Goal: Task Accomplishment & Management: Complete application form

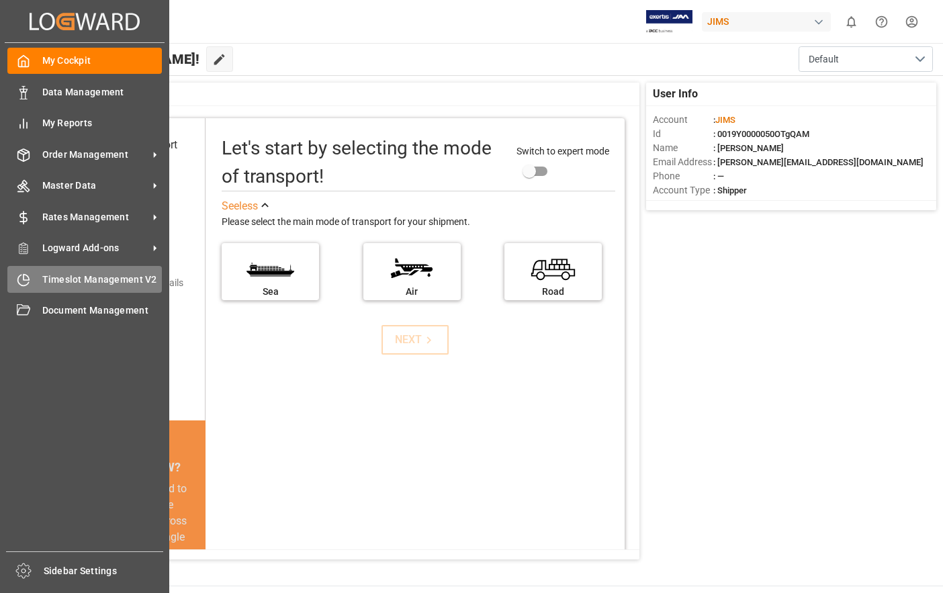
click at [76, 276] on span "Timeslot Management V2" at bounding box center [102, 280] width 120 height 14
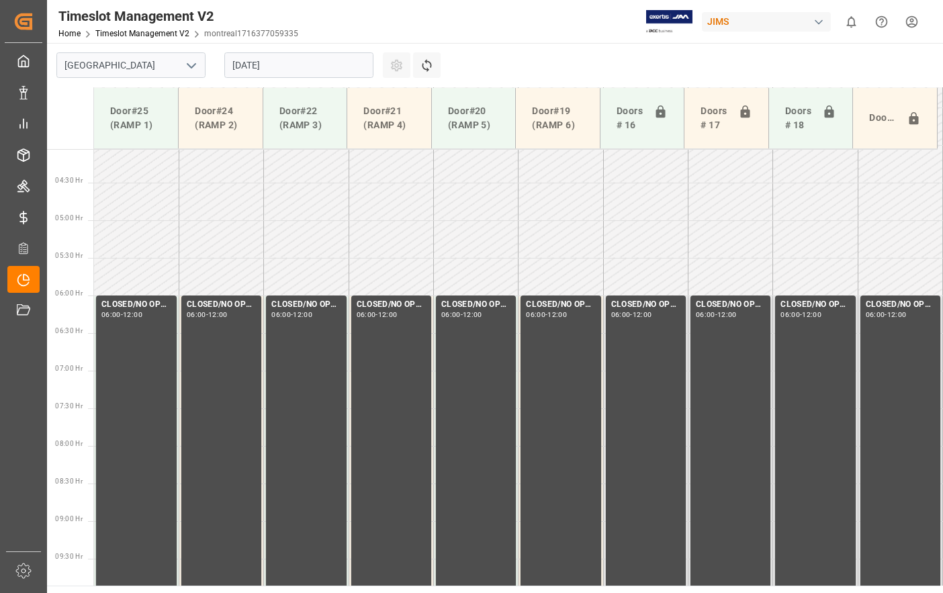
scroll to position [306, 0]
click at [192, 70] on icon "open menu" at bounding box center [191, 66] width 16 height 16
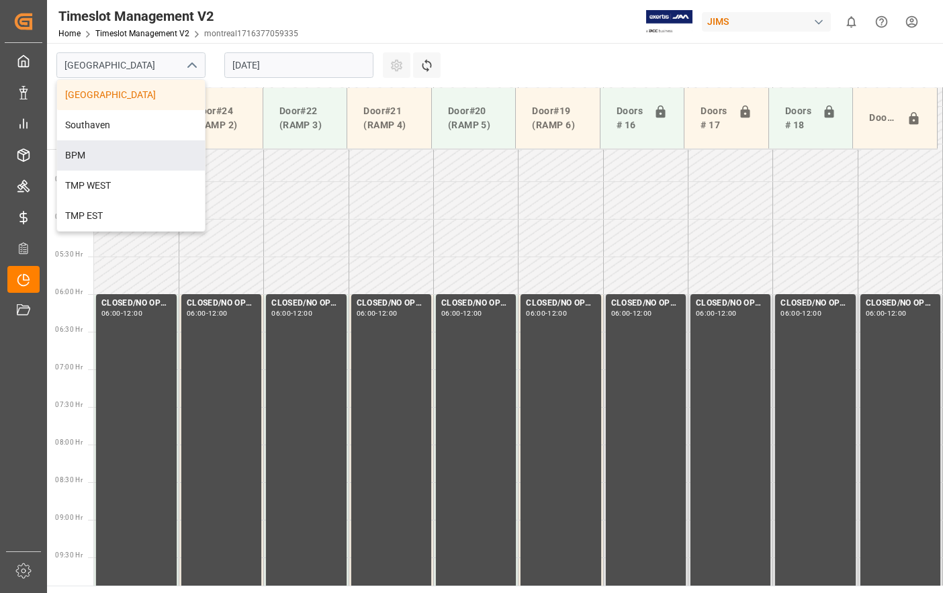
drag, startPoint x: 155, startPoint y: 157, endPoint x: 175, endPoint y: 144, distance: 24.2
click at [156, 156] on div "BPM" at bounding box center [131, 155] width 148 height 30
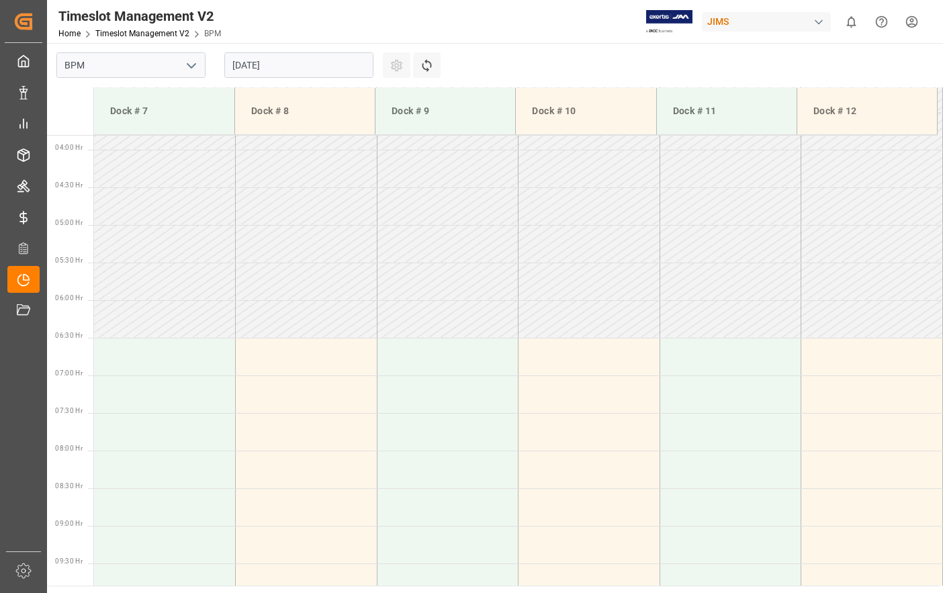
scroll to position [292, 0]
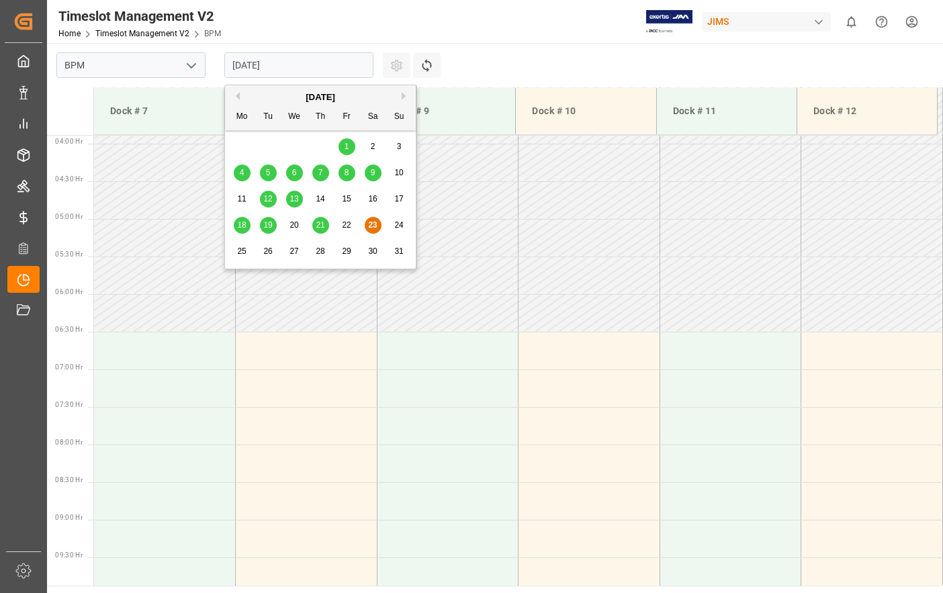
click at [305, 70] on input "[DATE]" at bounding box center [298, 65] width 149 height 26
click at [267, 249] on span "26" at bounding box center [267, 250] width 9 height 9
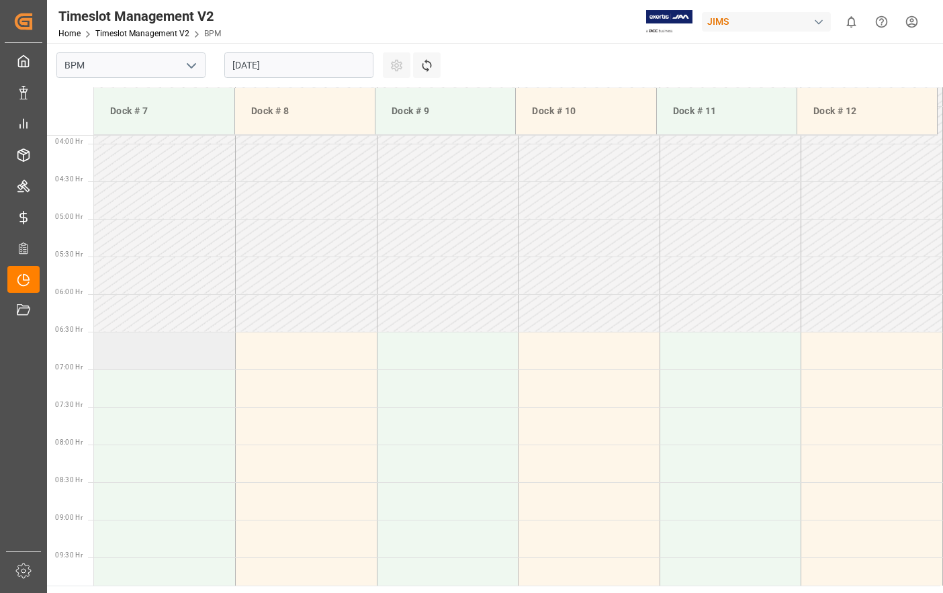
click at [126, 351] on td at bounding box center [165, 351] width 142 height 38
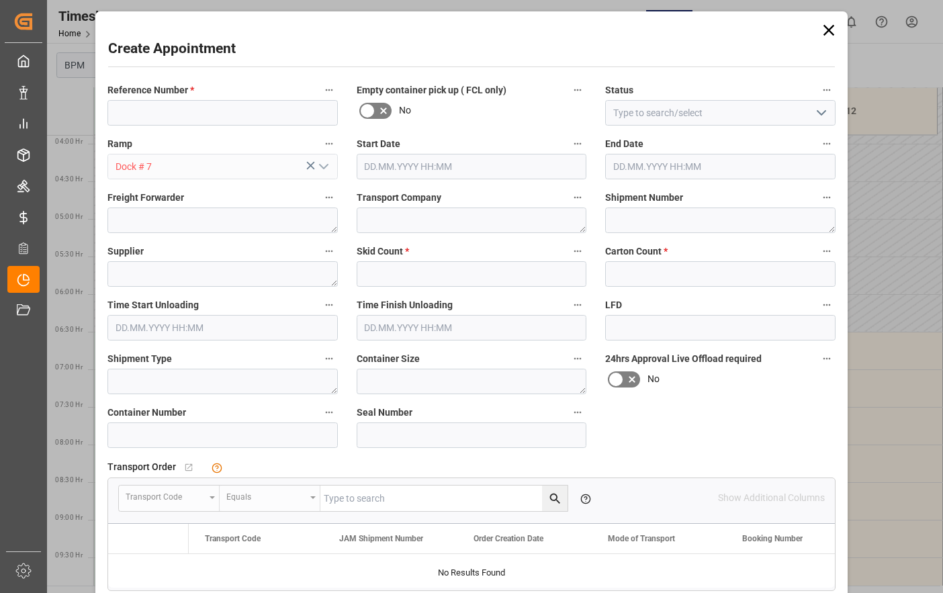
type input "[DATE] 06:30"
type input "[DATE] 07:00"
click at [303, 118] on input at bounding box center [222, 113] width 230 height 26
type input "77-9886-CN"
click at [819, 116] on icon "open menu" at bounding box center [821, 113] width 16 height 16
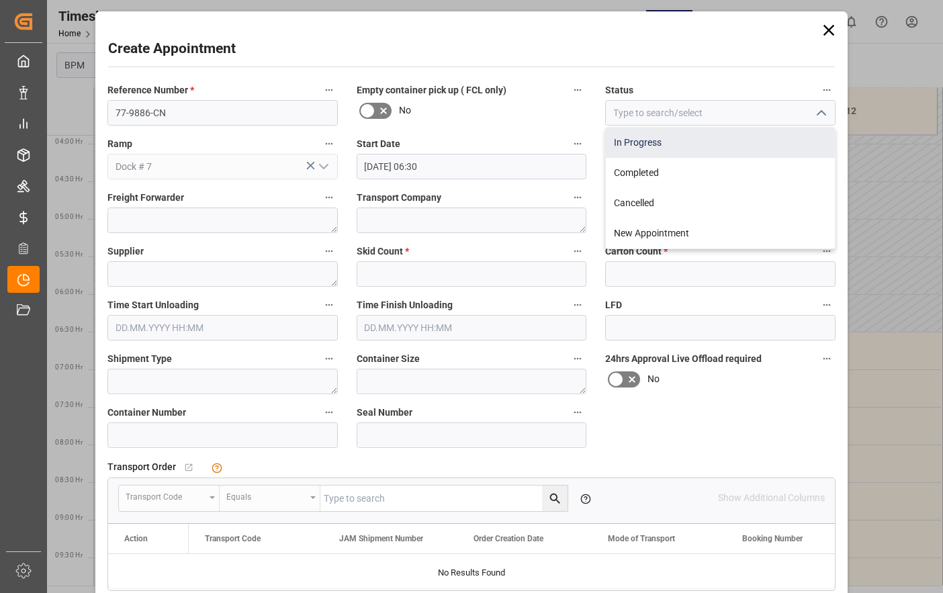
click at [782, 148] on div "In Progress" at bounding box center [720, 143] width 229 height 30
type input "In Progress"
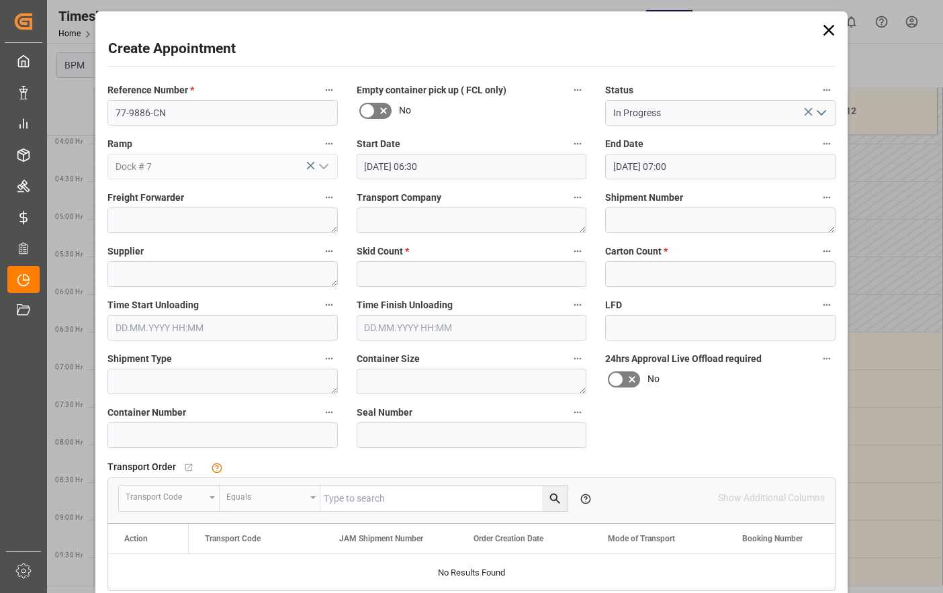
click at [504, 169] on input "[DATE] 06:30" at bounding box center [472, 167] width 230 height 26
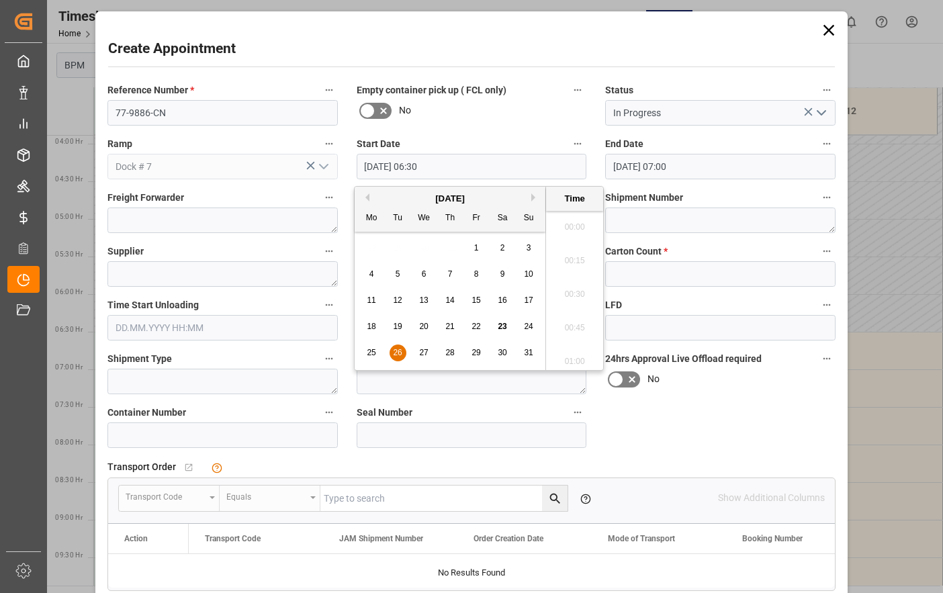
scroll to position [811, 0]
click at [399, 348] on span "26" at bounding box center [397, 352] width 9 height 9
click at [576, 292] on li "07:30" at bounding box center [574, 290] width 57 height 34
type input "[DATE] 07:30"
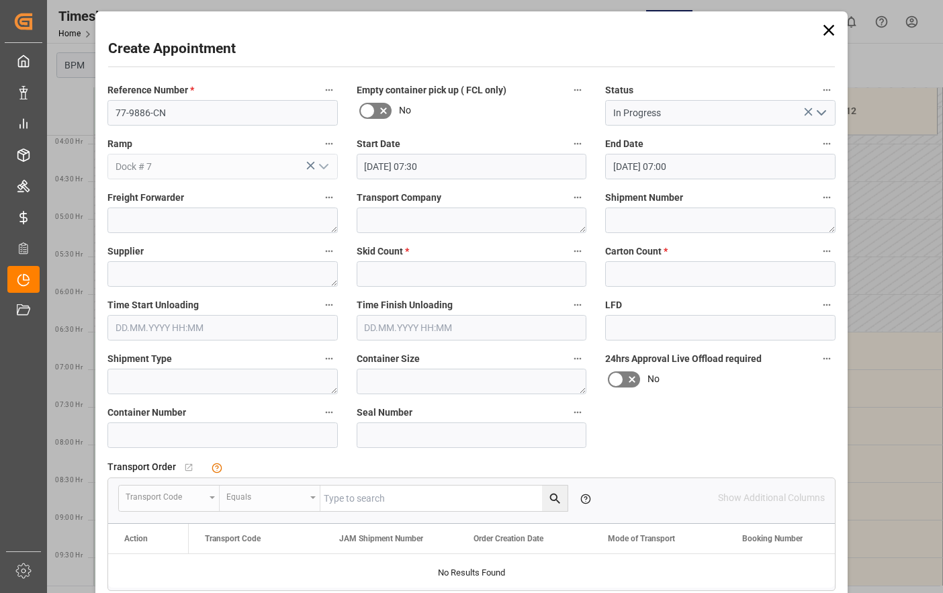
click at [682, 167] on input "[DATE] 07:00" at bounding box center [720, 167] width 230 height 26
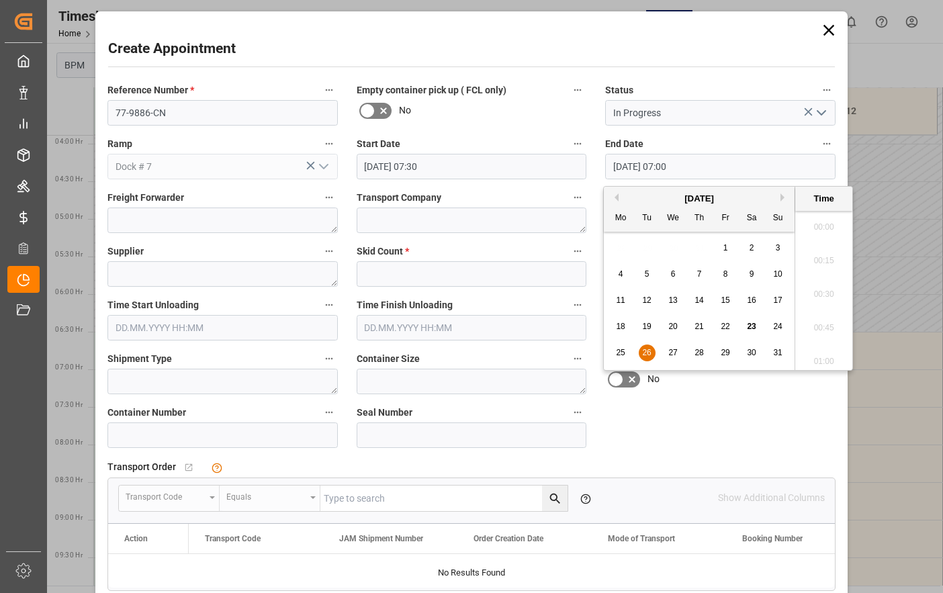
scroll to position [878, 0]
drag, startPoint x: 647, startPoint y: 355, endPoint x: 643, endPoint y: 333, distance: 22.0
click at [648, 354] on span "26" at bounding box center [646, 352] width 9 height 9
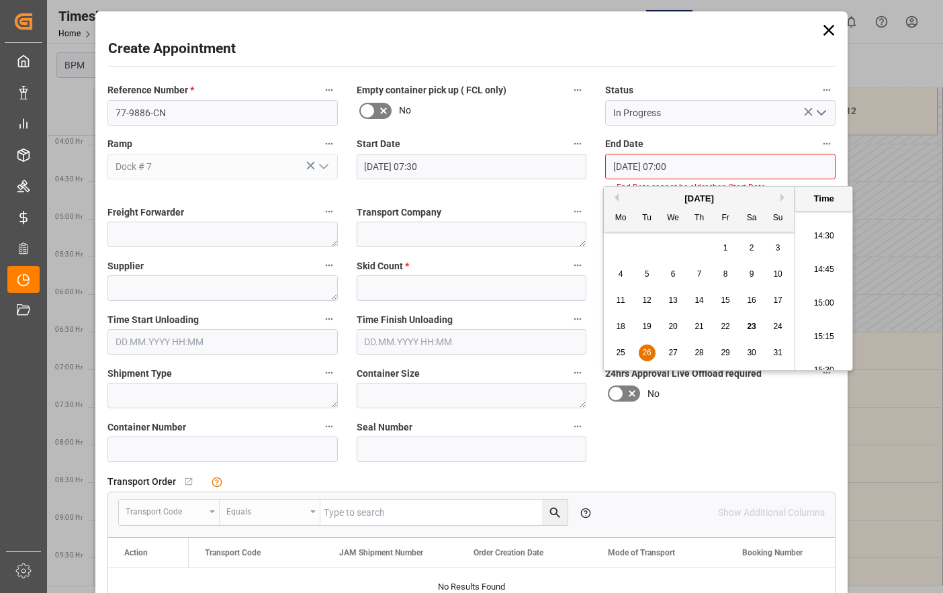
scroll to position [1952, 0]
click at [825, 299] on li "15:00" at bounding box center [823, 290] width 57 height 34
type input "[DATE] 15:00"
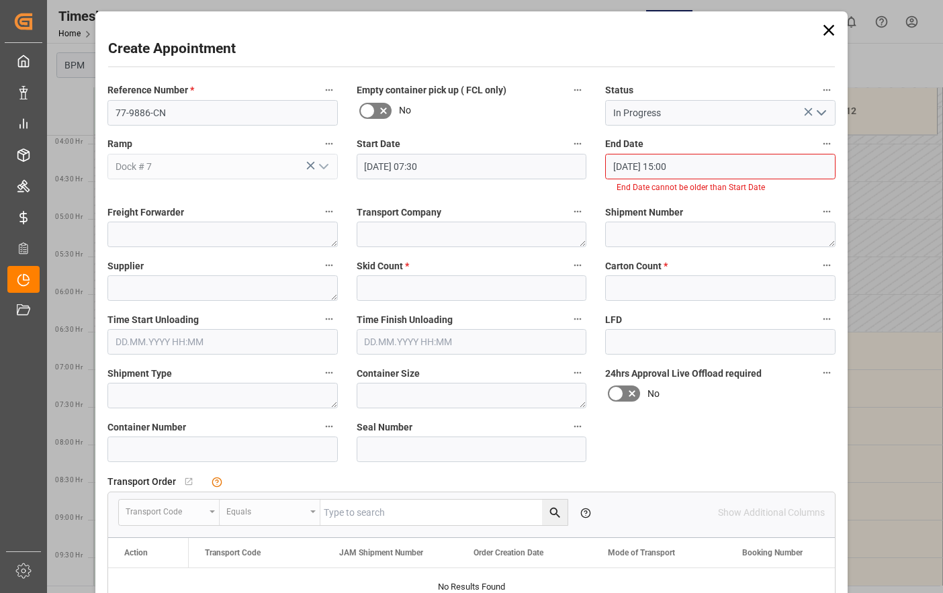
click at [467, 199] on div "Transport Company" at bounding box center [471, 225] width 249 height 54
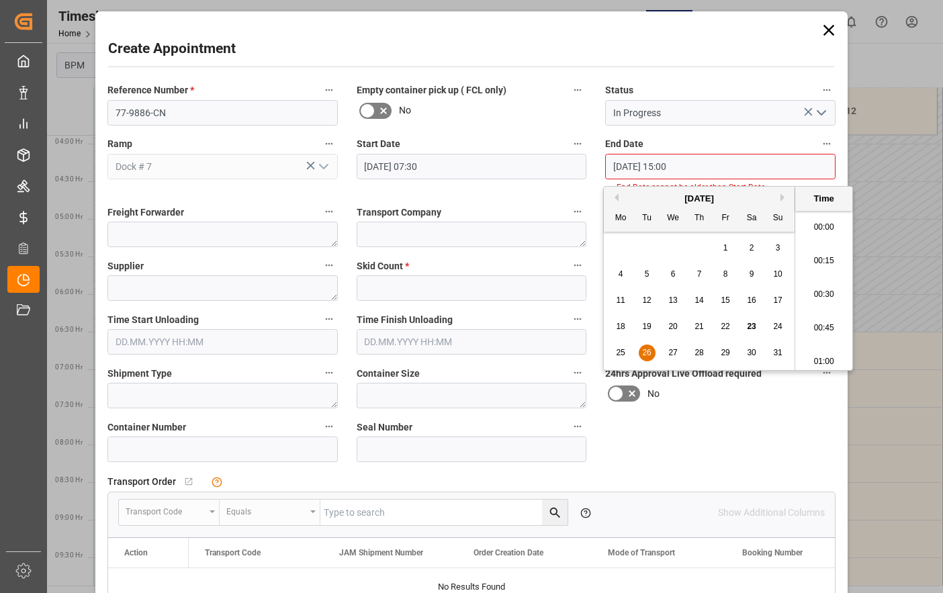
click at [733, 169] on input "[DATE] 15:00" at bounding box center [720, 167] width 230 height 26
click at [539, 209] on div "Transport Company" at bounding box center [471, 225] width 249 height 54
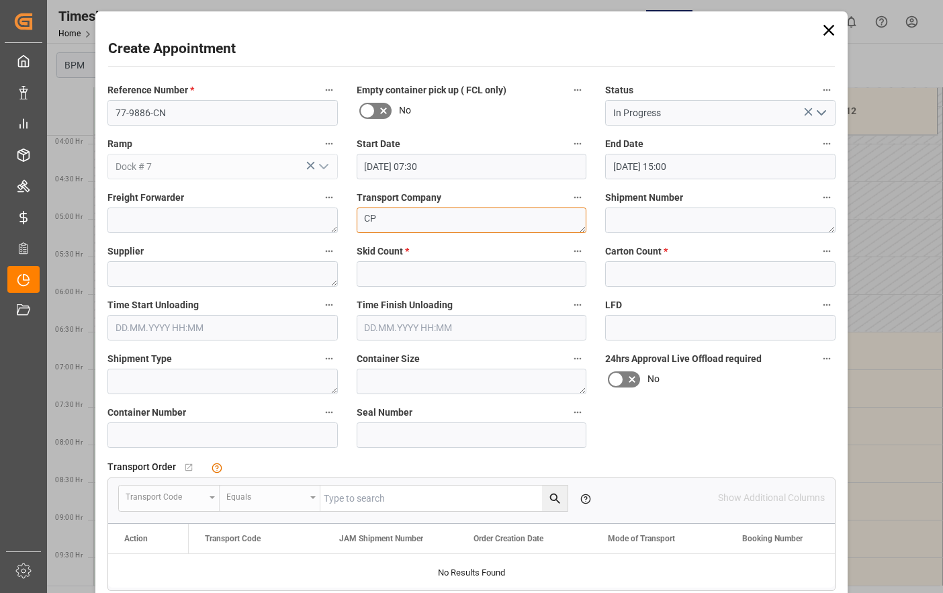
type textarea "CP"
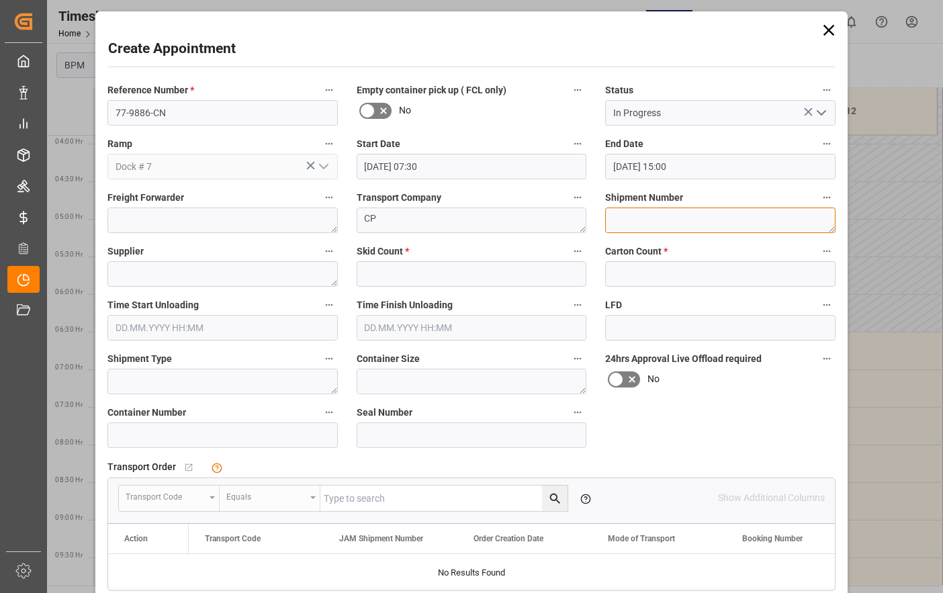
click at [684, 215] on textarea at bounding box center [720, 221] width 230 height 26
type textarea "72252"
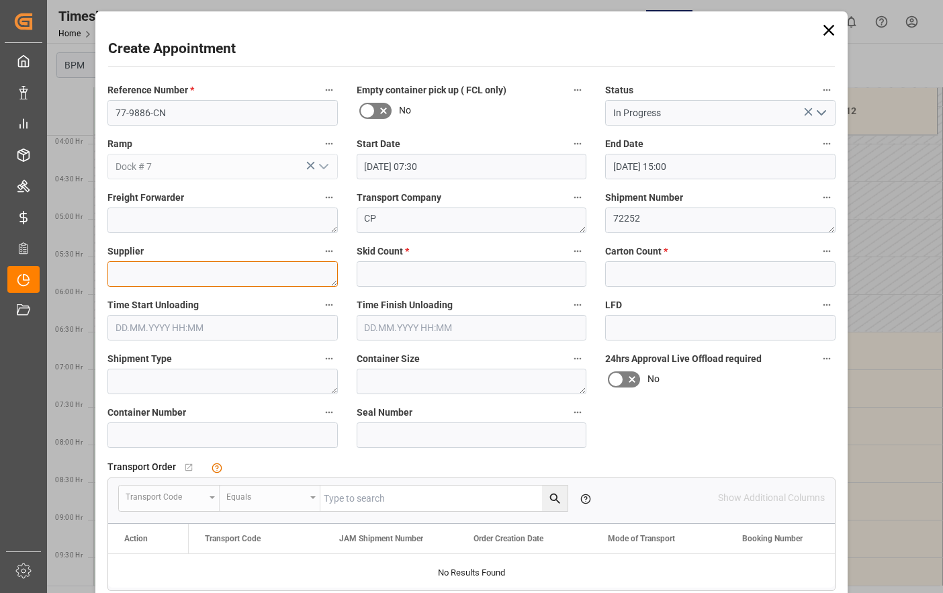
click at [253, 277] on textarea at bounding box center [222, 274] width 230 height 26
type textarea "[PERSON_NAME]"
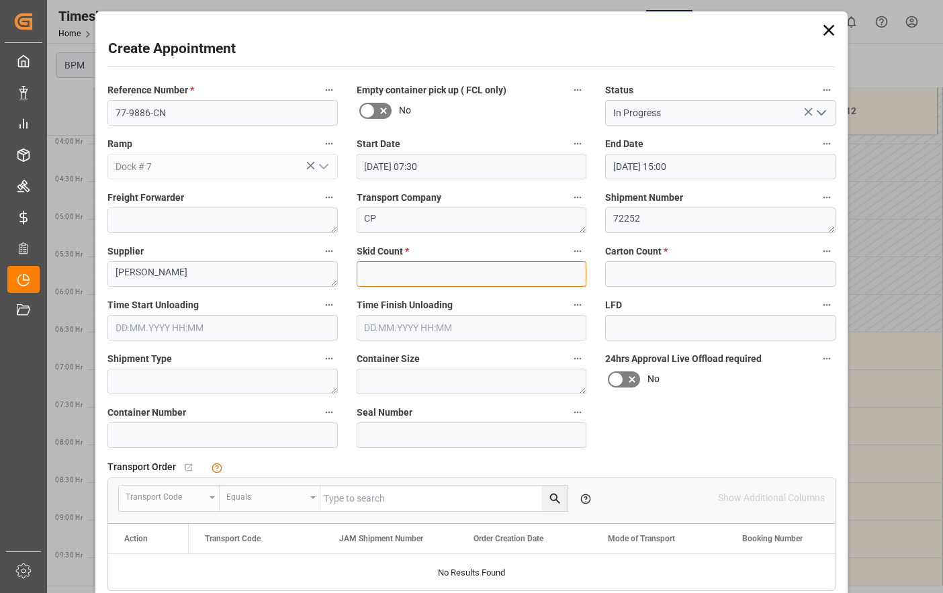
click at [407, 279] on input "text" at bounding box center [472, 274] width 230 height 26
type input "30"
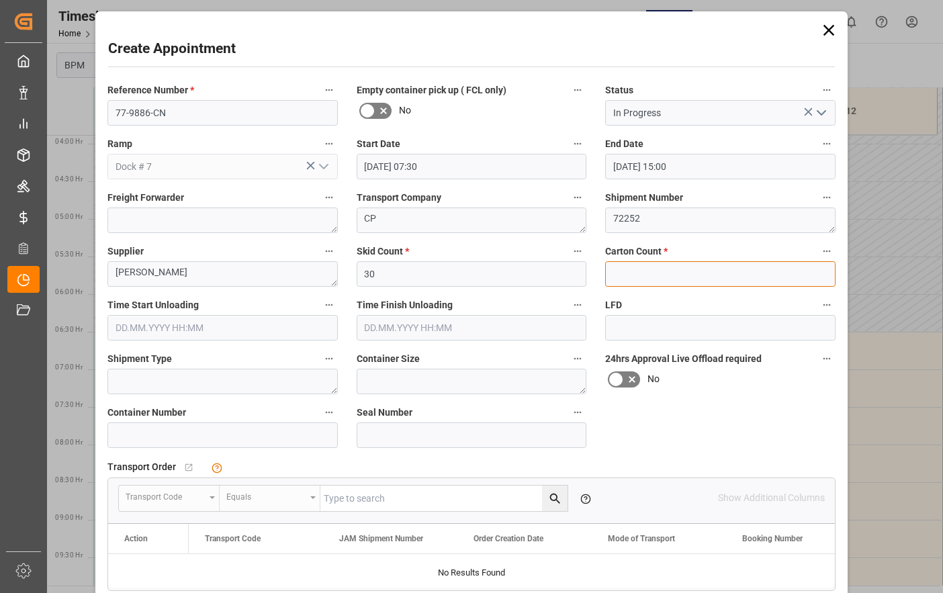
click at [629, 277] on input "text" at bounding box center [720, 274] width 230 height 26
type input "540"
click at [207, 331] on input "text" at bounding box center [222, 328] width 230 height 26
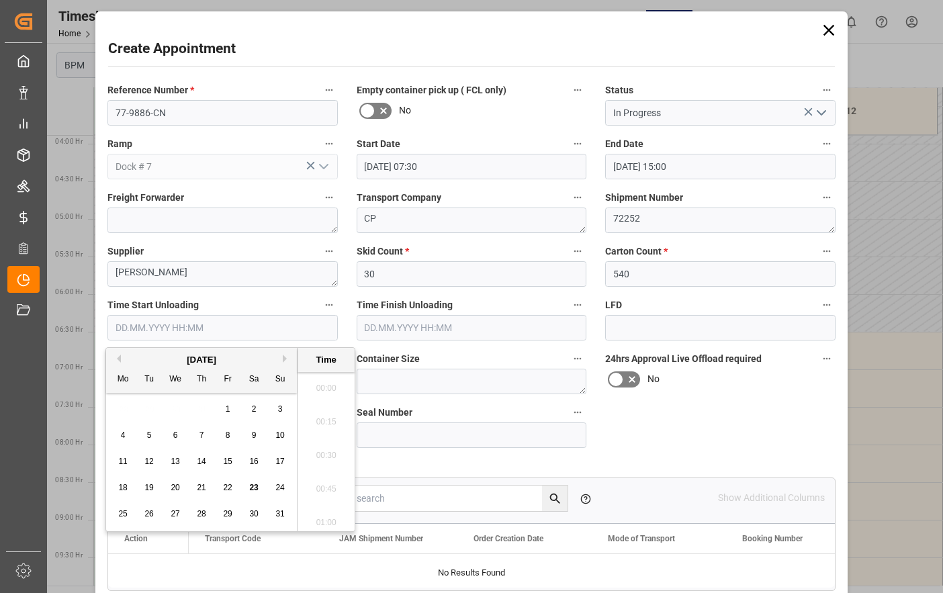
scroll to position [609, 0]
click at [146, 514] on span "26" at bounding box center [148, 513] width 9 height 9
click at [324, 388] on li "07:30" at bounding box center [326, 384] width 57 height 34
type input "[DATE] 07:30"
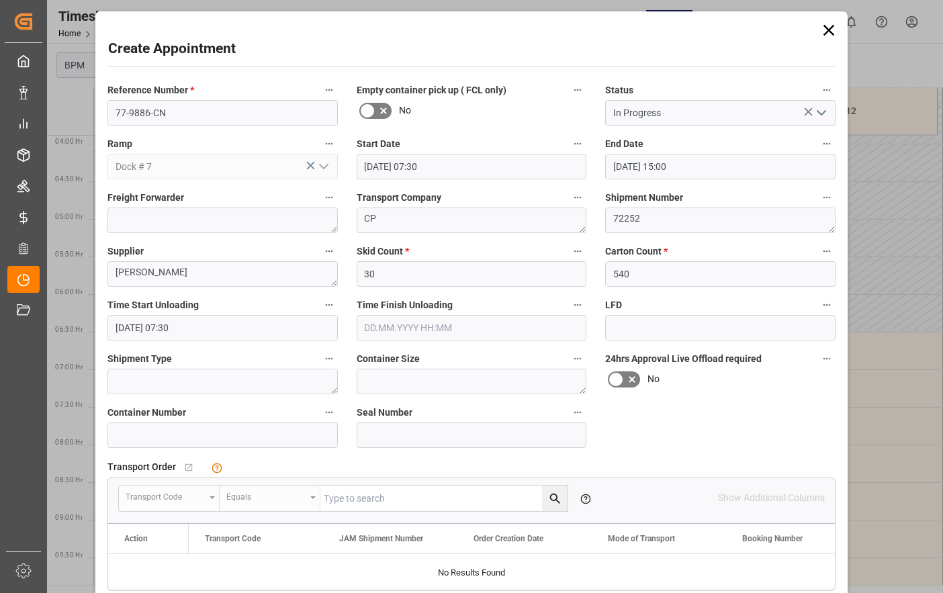
click at [457, 332] on input "text" at bounding box center [472, 328] width 230 height 26
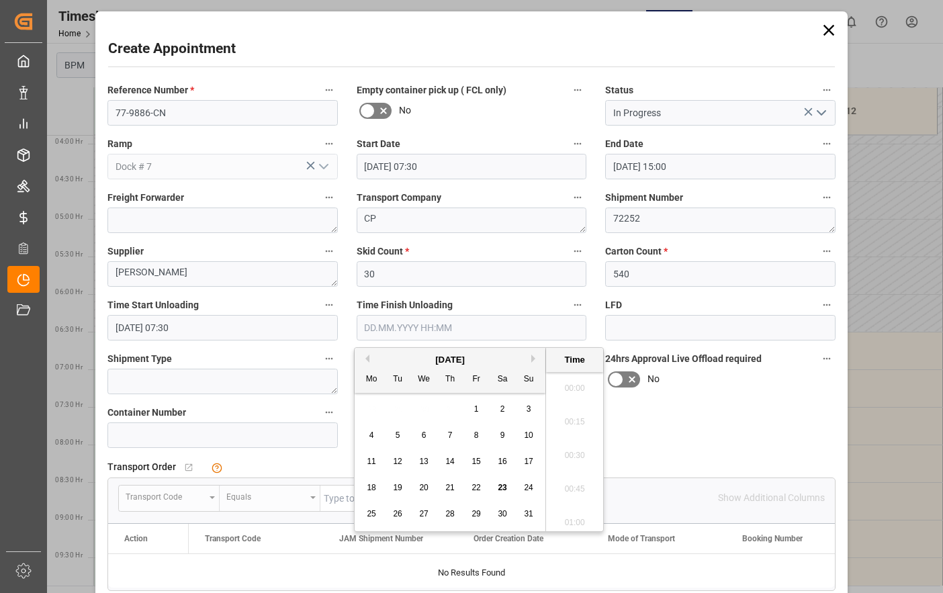
scroll to position [609, 0]
click at [402, 513] on span "26" at bounding box center [397, 513] width 9 height 9
click at [579, 389] on li "11:00" at bounding box center [574, 384] width 57 height 34
type input "[DATE] 11:00"
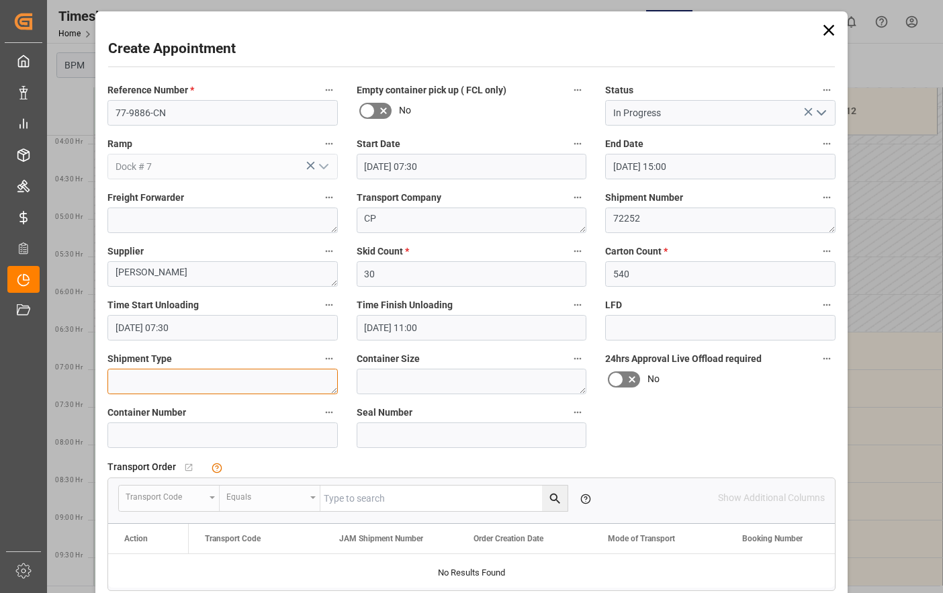
click at [207, 390] on textarea at bounding box center [222, 382] width 230 height 26
type textarea "40FT"
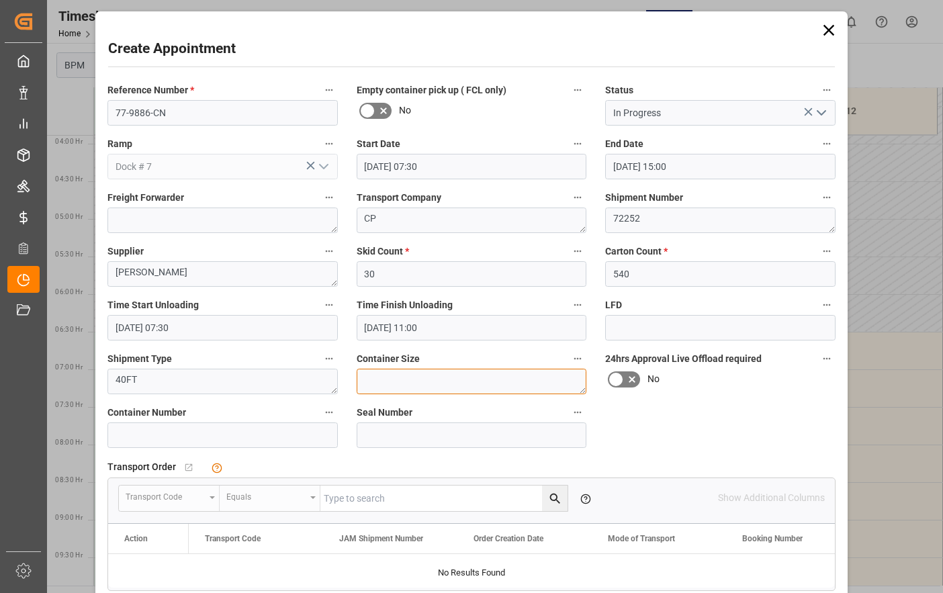
click at [433, 379] on textarea at bounding box center [472, 382] width 230 height 26
type textarea "40FT"
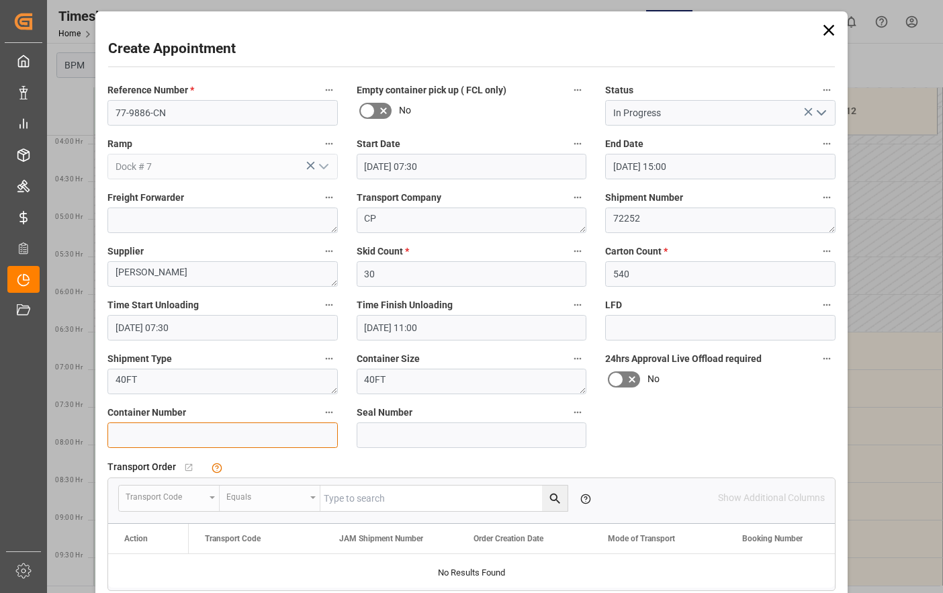
click at [137, 434] on input at bounding box center [222, 435] width 230 height 26
type input "EGSU3758454"
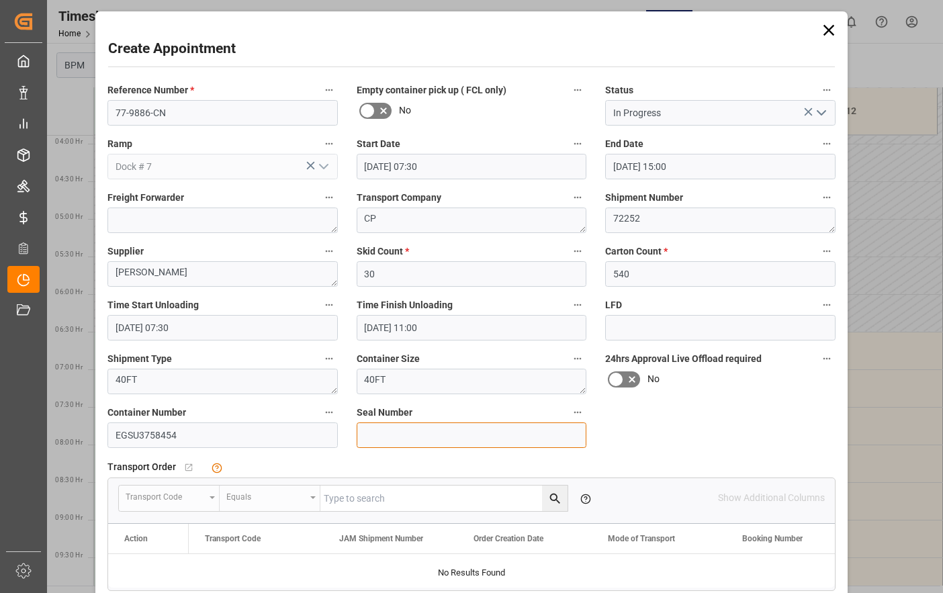
click at [387, 439] on input at bounding box center [472, 435] width 230 height 26
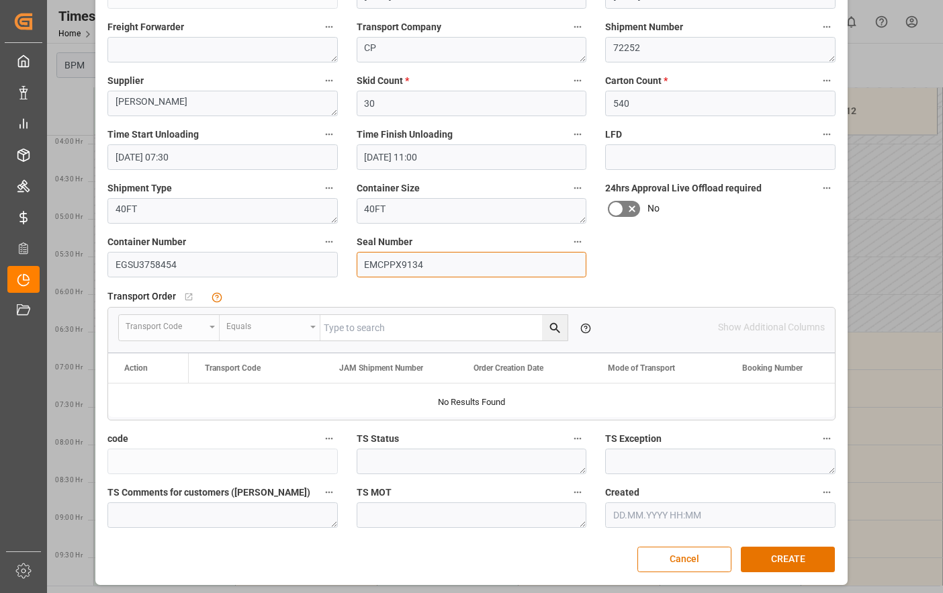
scroll to position [174, 0]
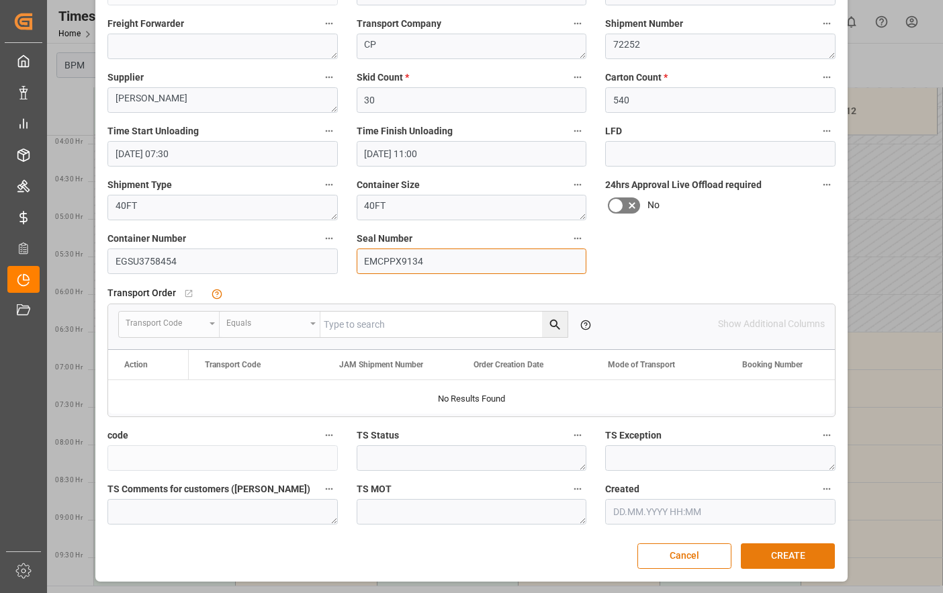
type input "EMCPPX9134"
click at [774, 559] on button "CREATE" at bounding box center [788, 556] width 94 height 26
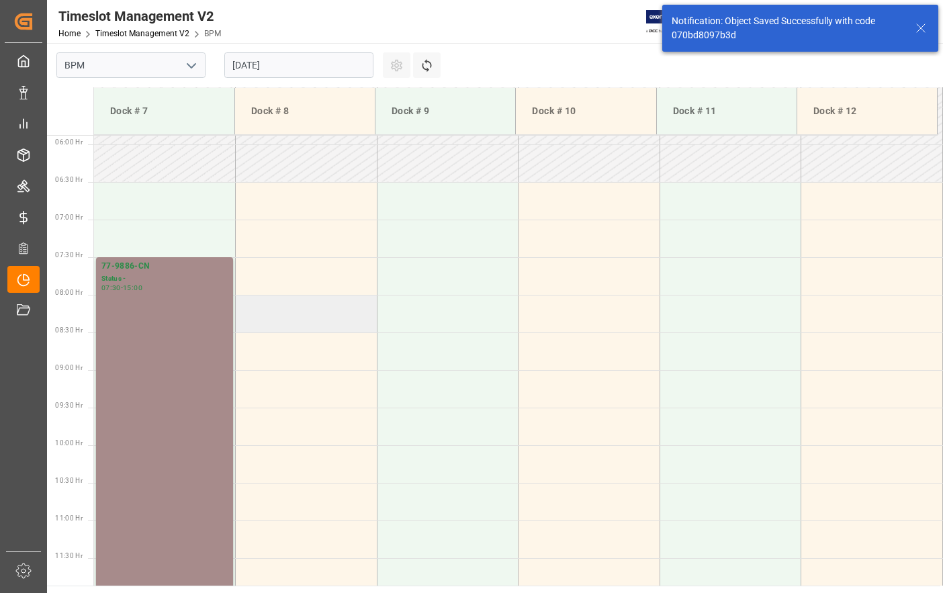
scroll to position [443, 0]
click at [211, 411] on div "77-9886-CN Status - 07:30 - 15:00" at bounding box center [164, 537] width 126 height 557
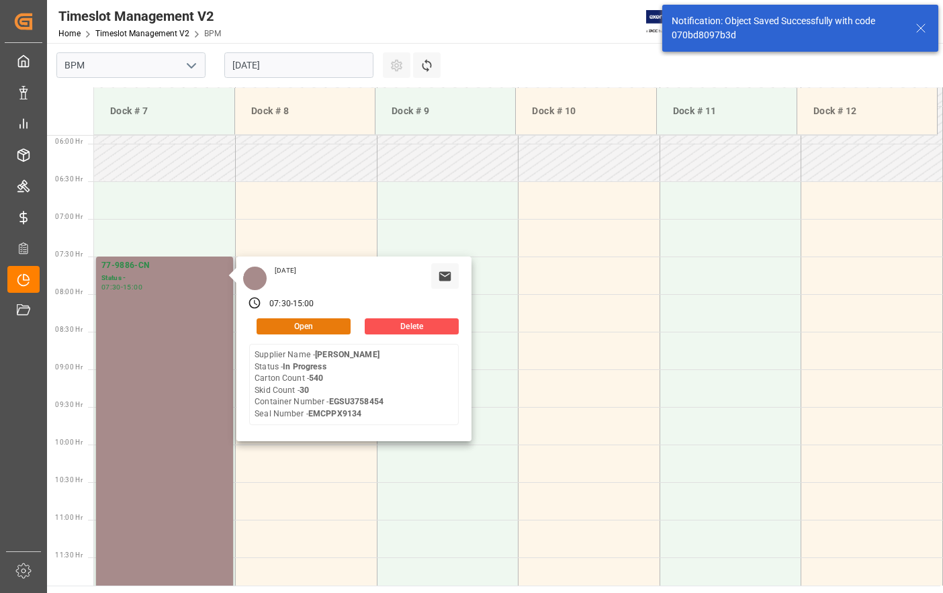
click at [298, 332] on button "Open" at bounding box center [304, 326] width 94 height 16
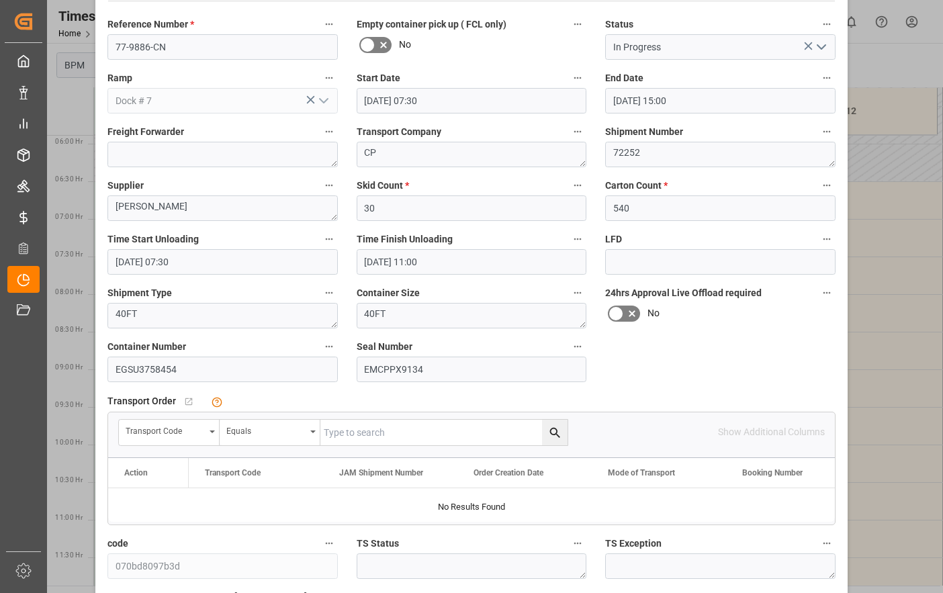
scroll to position [174, 0]
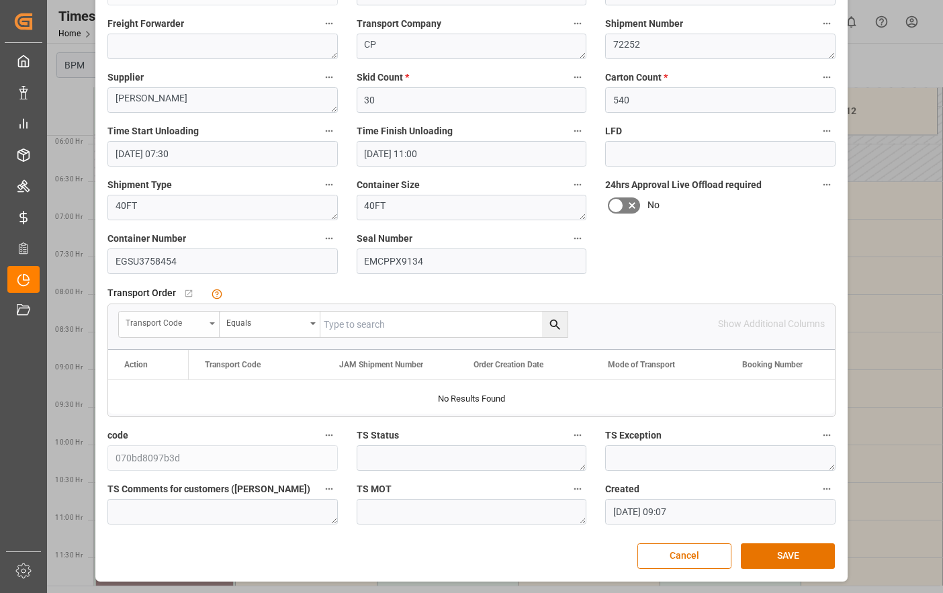
click at [214, 328] on div "Transport Code" at bounding box center [169, 325] width 101 height 26
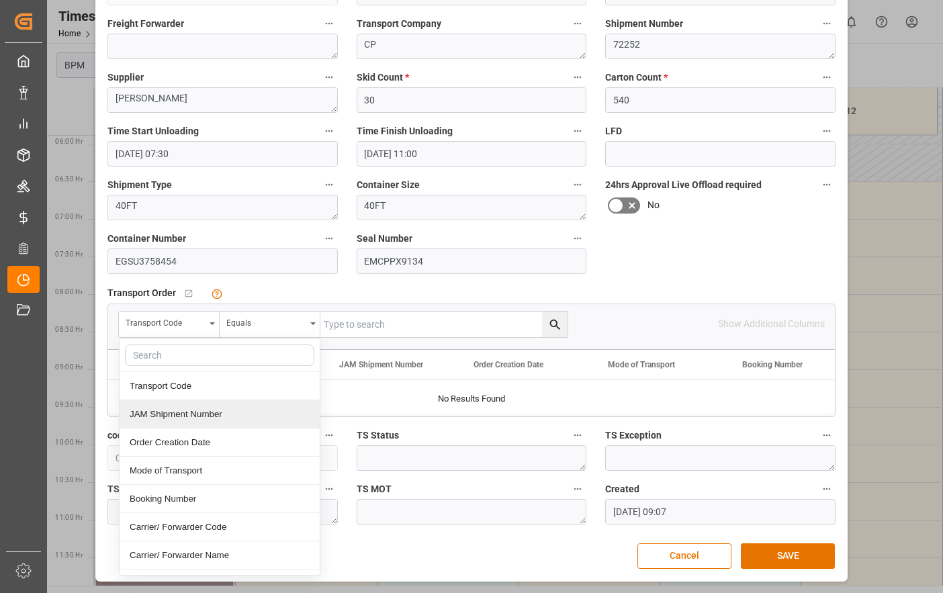
click at [207, 413] on div "JAM Shipment Number" at bounding box center [220, 414] width 200 height 28
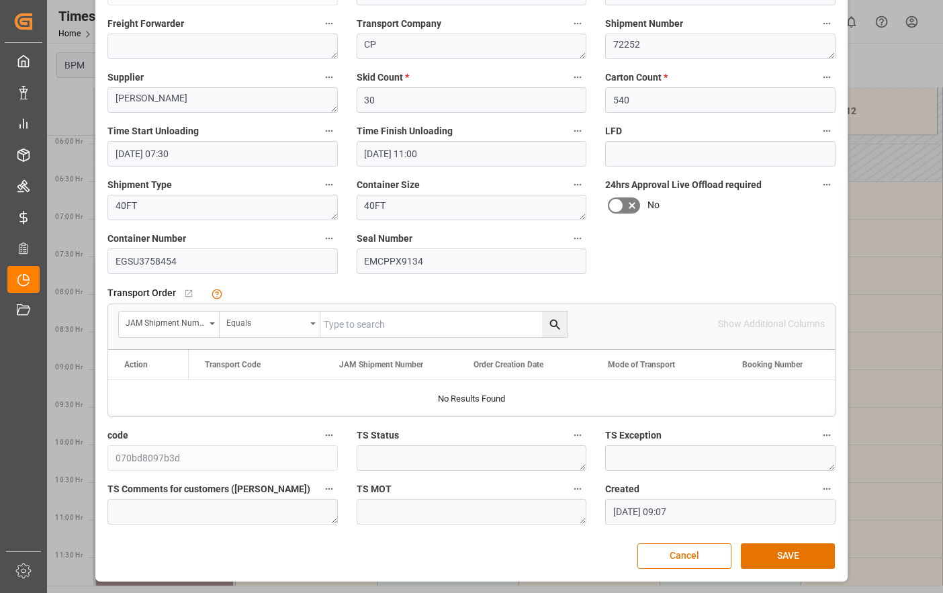
click at [284, 326] on div "Equals" at bounding box center [265, 321] width 79 height 15
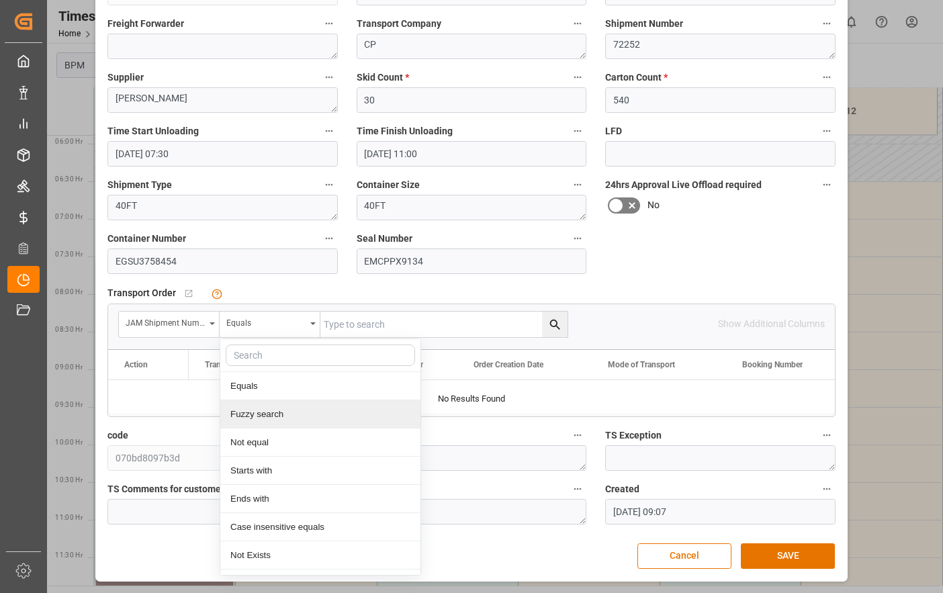
click at [271, 420] on div "Fuzzy search" at bounding box center [320, 414] width 200 height 28
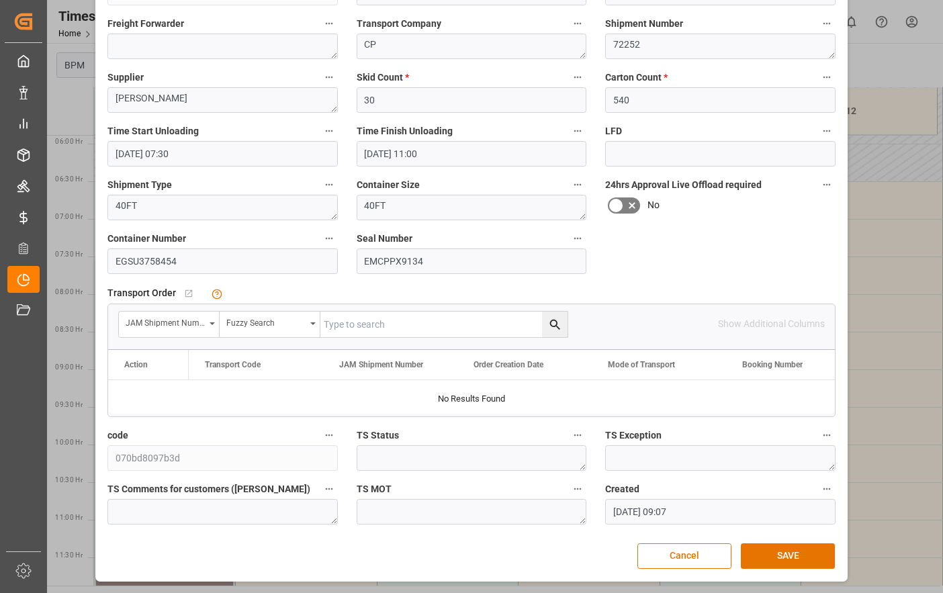
click at [392, 323] on input "text" at bounding box center [443, 325] width 247 height 26
type input "72252"
click at [554, 329] on icon "search button" at bounding box center [555, 325] width 14 height 14
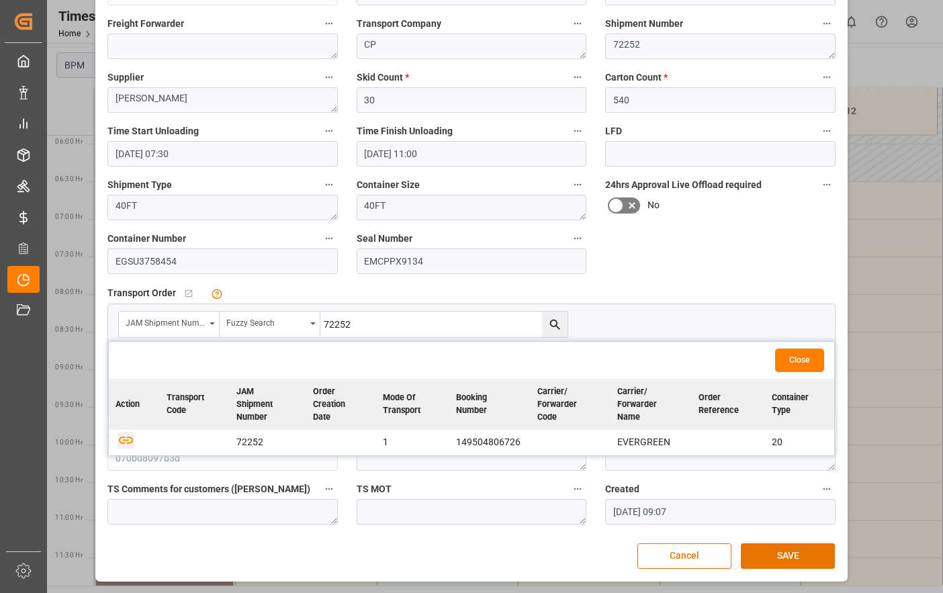
click at [119, 440] on icon "button" at bounding box center [126, 440] width 14 height 7
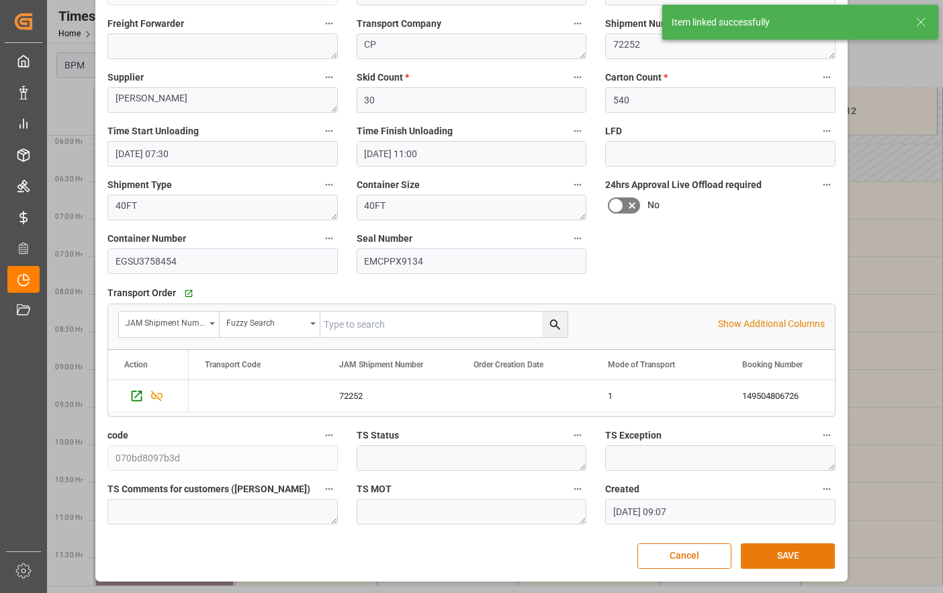
click at [771, 557] on button "SAVE" at bounding box center [788, 556] width 94 height 26
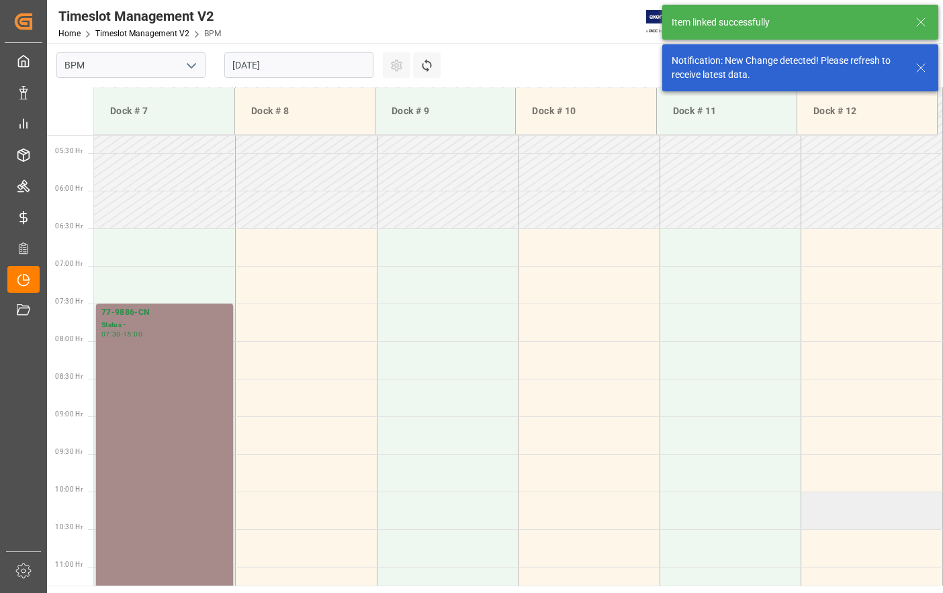
scroll to position [443, 0]
